Goal: Information Seeking & Learning: Learn about a topic

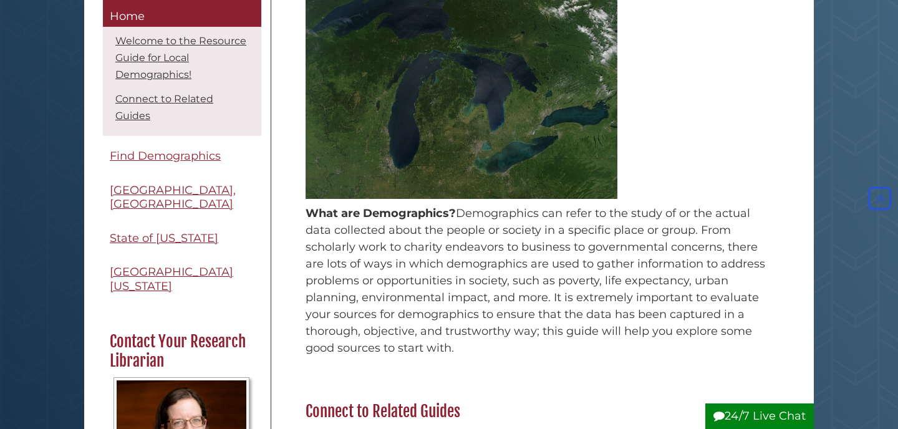
scroll to position [331, 0]
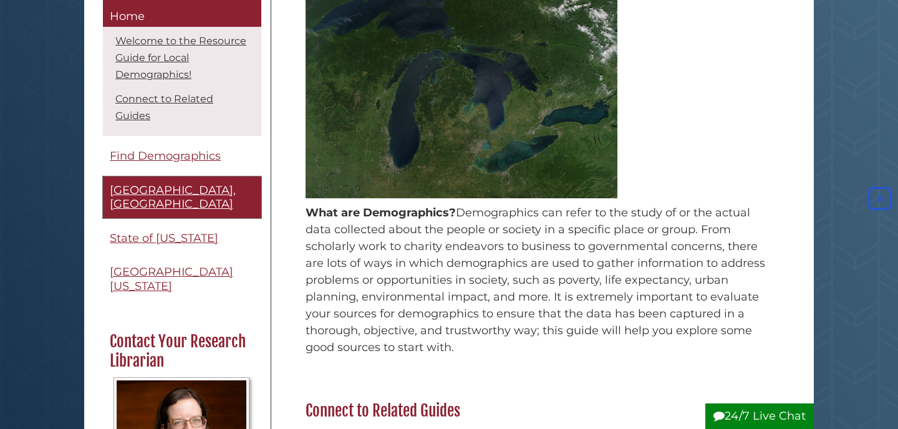
click at [197, 196] on span "[GEOGRAPHIC_DATA], [GEOGRAPHIC_DATA]" at bounding box center [173, 197] width 126 height 28
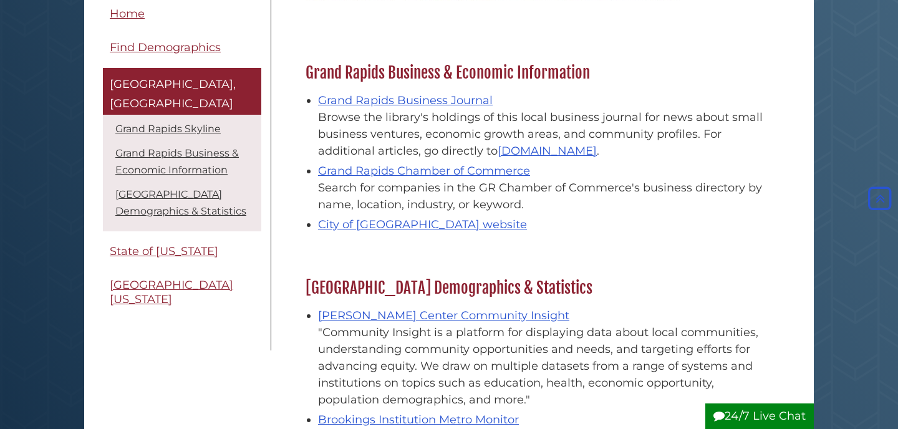
scroll to position [334, 0]
click at [384, 104] on link "Grand Rapids Business Journal" at bounding box center [405, 101] width 175 height 14
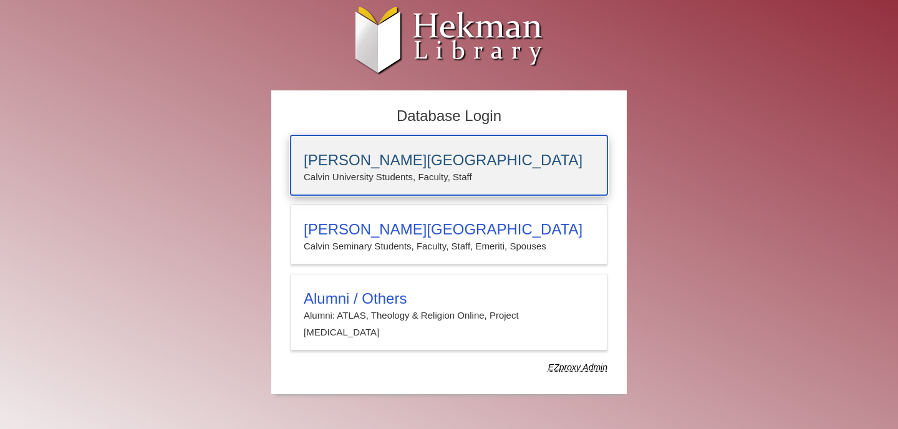
click at [381, 170] on p "Calvin University Students, Faculty, Staff" at bounding box center [449, 177] width 291 height 16
